Goal: Information Seeking & Learning: Check status

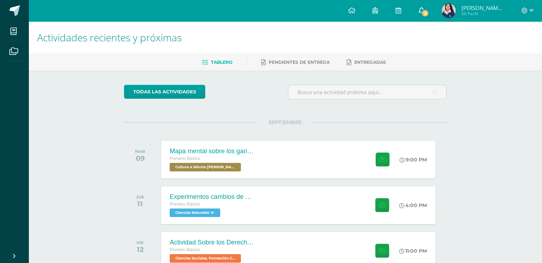
click at [425, 13] on span "5" at bounding box center [425, 13] width 8 height 8
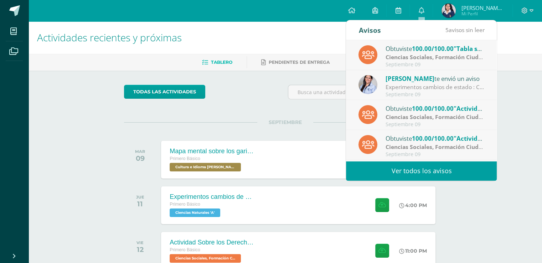
click at [439, 74] on div "Liza Hernández te envió un aviso" at bounding box center [435, 78] width 99 height 9
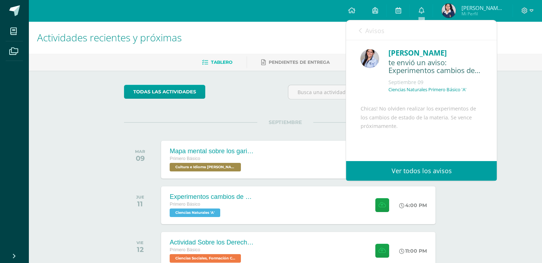
click at [367, 27] on span "Avisos" at bounding box center [374, 30] width 19 height 9
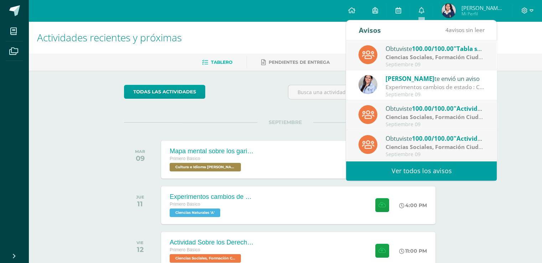
click at [397, 55] on strong "Ciencias Sociales, Formación Ciudadana e Interculturalidad" at bounding box center [467, 57] width 163 height 8
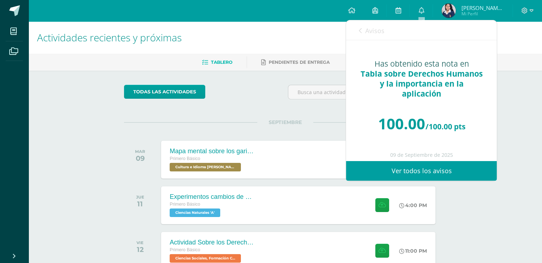
click at [355, 26] on div "Avisos 3 avisos sin leer Avisos" at bounding box center [421, 30] width 151 height 20
click at [359, 29] on icon at bounding box center [359, 31] width 3 height 6
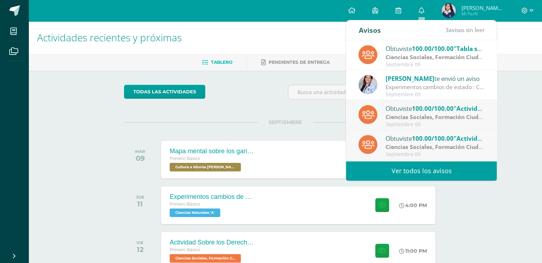
click at [431, 117] on strong "Ciencias Sociales, Formación Ciudadana e Interculturalidad" at bounding box center [467, 117] width 163 height 8
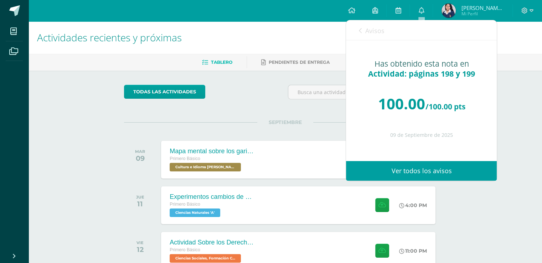
click at [357, 29] on div "Avisos 2 avisos sin leer Avisos" at bounding box center [421, 30] width 151 height 20
click at [359, 32] on icon at bounding box center [359, 31] width 3 height 6
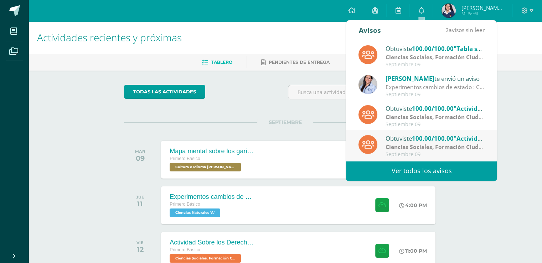
click at [406, 148] on strong "Ciencias Sociales, Formación Ciudadana e Interculturalidad" at bounding box center [467, 147] width 163 height 8
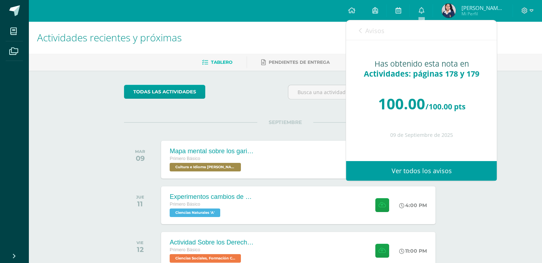
click at [359, 30] on icon at bounding box center [359, 31] width 3 height 6
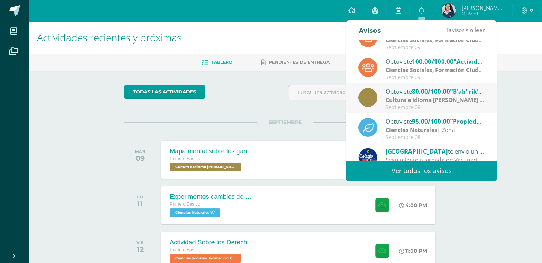
scroll to position [81, 0]
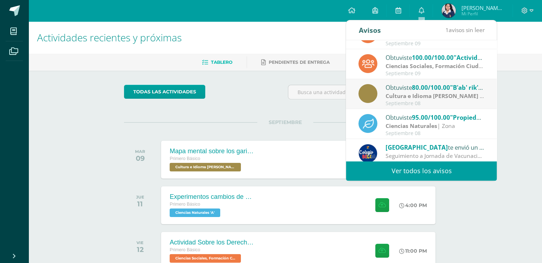
click at [449, 90] on span "80.00/100.00" at bounding box center [431, 87] width 38 height 8
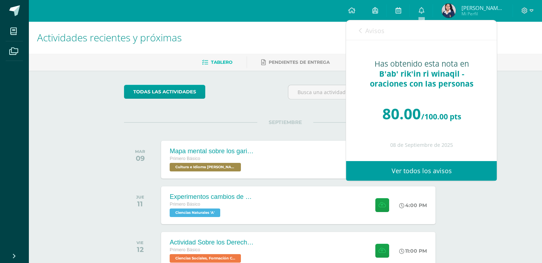
click at [362, 30] on link "Avisos" at bounding box center [371, 30] width 26 height 20
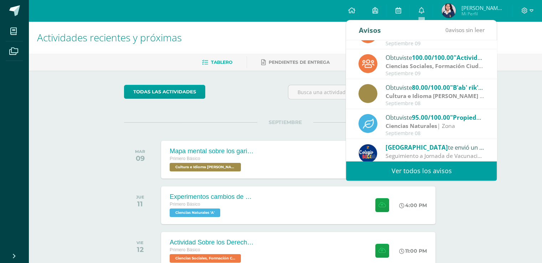
click at [459, 124] on div "Ciencias Naturales | Zona" at bounding box center [435, 126] width 99 height 8
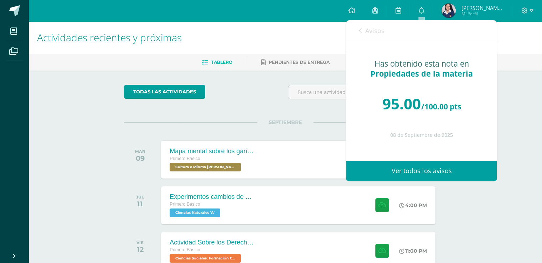
click at [361, 31] on icon at bounding box center [359, 31] width 3 height 6
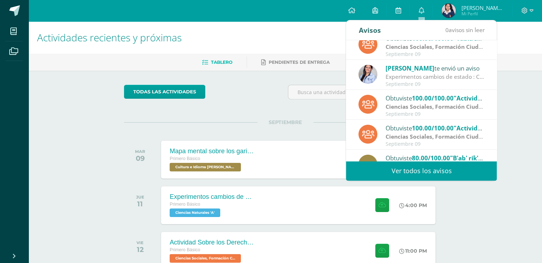
scroll to position [1, 0]
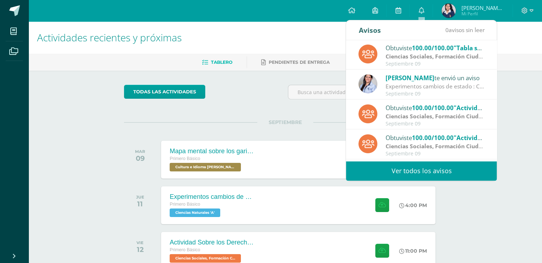
click at [451, 79] on div "Liza Hernández te envió un aviso" at bounding box center [435, 77] width 99 height 9
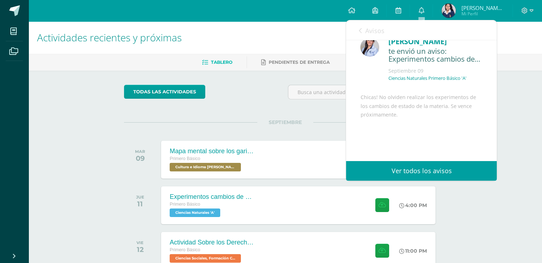
scroll to position [0, 0]
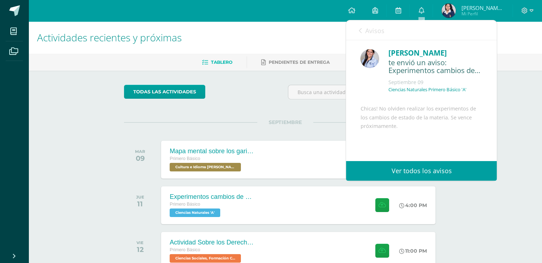
click at [361, 29] on icon at bounding box center [359, 31] width 3 height 6
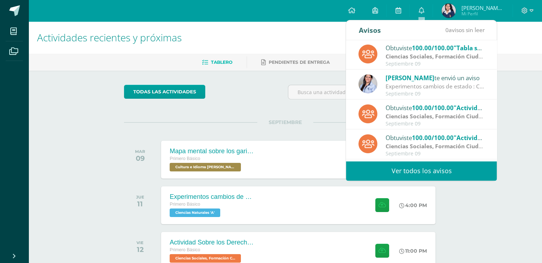
click at [361, 29] on div "Avisos" at bounding box center [369, 30] width 22 height 20
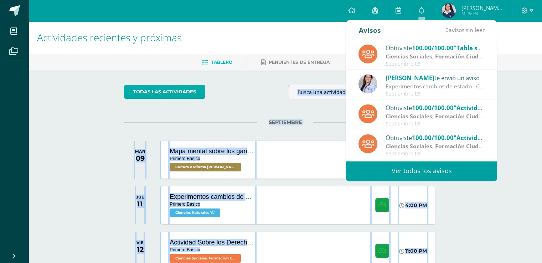
drag, startPoint x: 361, startPoint y: 29, endPoint x: 176, endPoint y: 96, distance: 195.9
click at [176, 96] on body "Mis cursos Archivos Cerrar panel Asesoría Primero Básico "A" Ciencias Naturales…" at bounding box center [271, 178] width 542 height 356
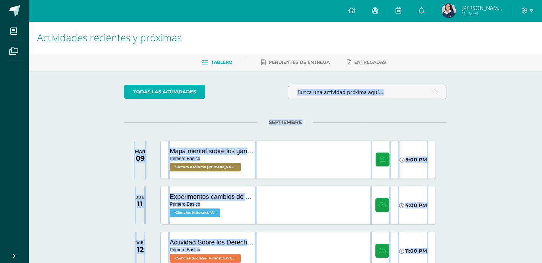
click at [176, 96] on link "todas las Actividades" at bounding box center [164, 92] width 81 height 14
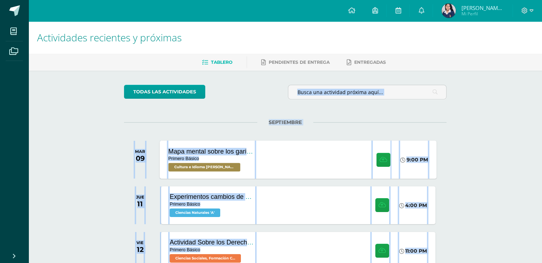
click at [190, 149] on div "Mapa mental sobre los garifunas" at bounding box center [212, 151] width 86 height 7
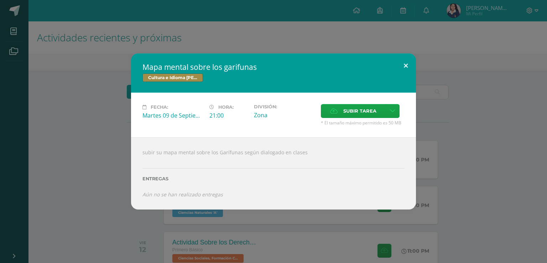
click at [409, 64] on button at bounding box center [406, 65] width 20 height 24
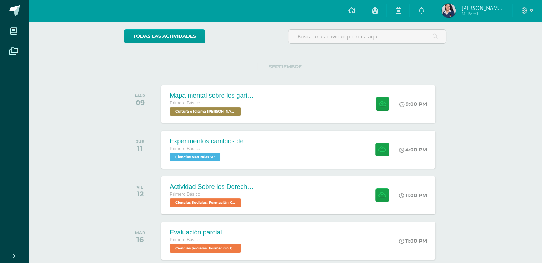
scroll to position [57, 0]
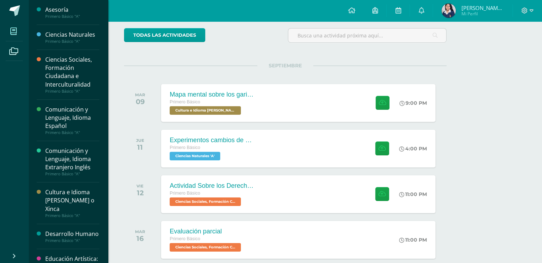
click at [9, 28] on span at bounding box center [14, 31] width 16 height 16
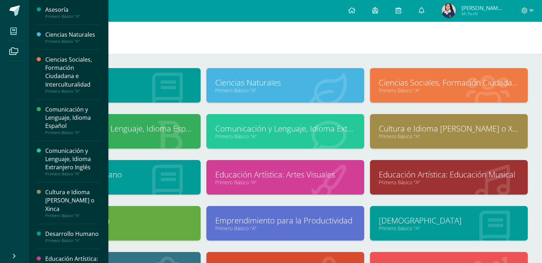
click at [425, 91] on link "Primero Básico "A"" at bounding box center [449, 90] width 140 height 7
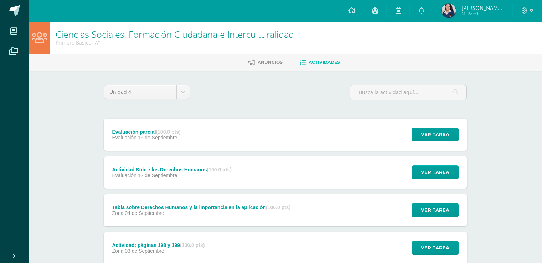
click at [336, 135] on div "Evaluación parcial (100.0 pts) Evaluación [DATE] Ver tarea Evaluación parcial C…" at bounding box center [285, 135] width 363 height 32
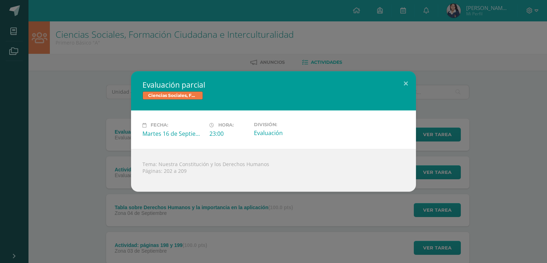
click at [437, 136] on div "Evaluación parcial Ciencias Sociales, Formación Ciudadana e Interculturalidad F…" at bounding box center [274, 131] width 542 height 120
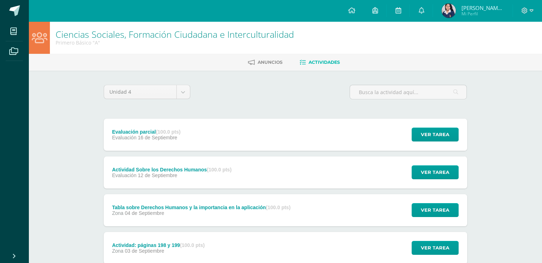
click at [288, 172] on div "Actividad Sobre los Derechos Humanos (100.0 pts) Evaluación [DATE] Ver tarea Ac…" at bounding box center [285, 172] width 363 height 32
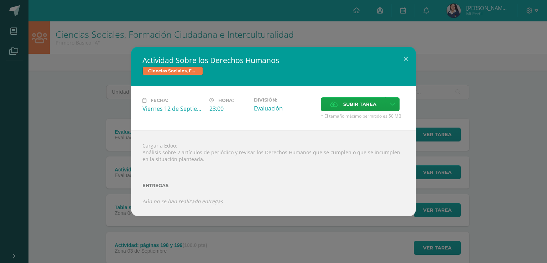
click at [440, 139] on div "Actividad Sobre los Derechos Humanos Ciencias Sociales, Formación Ciudadana e I…" at bounding box center [274, 131] width 542 height 169
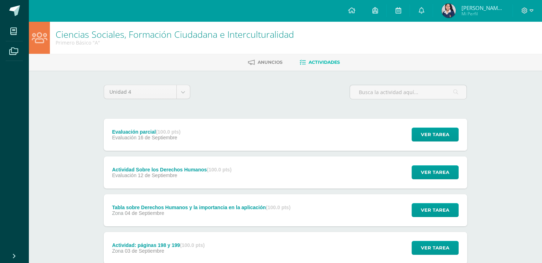
click at [294, 222] on div "Tabla sobre Derechos Humanos y la importancia en la aplicación (100.0 pts) Zona…" at bounding box center [202, 210] width 196 height 32
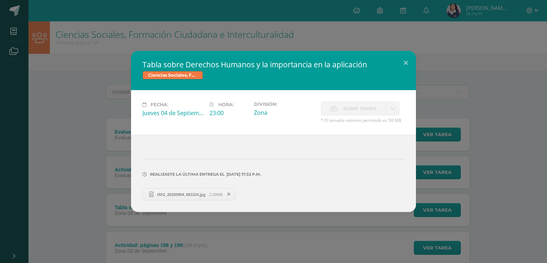
click at [446, 160] on div "Tabla sobre Derechos Humanos y la importancia en la aplicación Ciencias Sociale…" at bounding box center [274, 131] width 542 height 161
